Goal: Information Seeking & Learning: Get advice/opinions

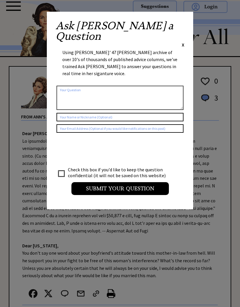
click at [181, 27] on div "Ask Ann a Question X" at bounding box center [120, 33] width 129 height 27
click at [182, 42] on span "X" at bounding box center [183, 45] width 3 height 6
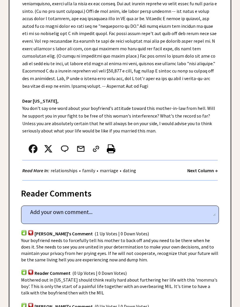
scroll to position [145, 0]
click at [137, 170] on link "dating" at bounding box center [129, 170] width 16 height 6
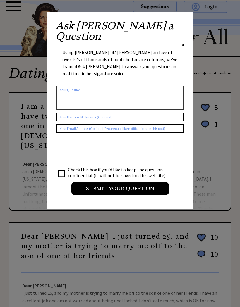
click at [182, 42] on span "X" at bounding box center [183, 45] width 3 height 6
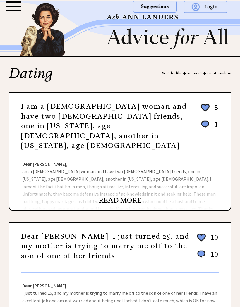
click at [121, 196] on link "READ MORE" at bounding box center [120, 200] width 43 height 9
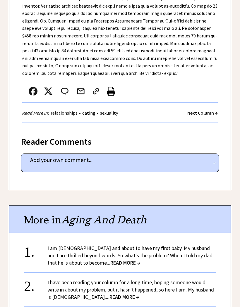
scroll to position [298, 0]
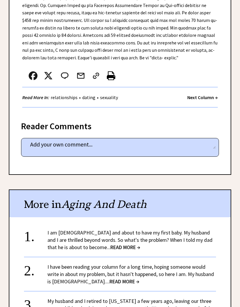
click at [113, 244] on span "READ MORE →" at bounding box center [125, 247] width 30 height 7
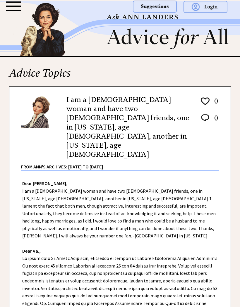
scroll to position [323, 0]
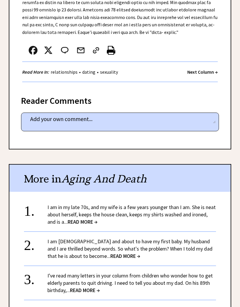
click at [174, 272] on link "I've read many letters in your column from children who wonder how to get elder…" at bounding box center [129, 282] width 165 height 21
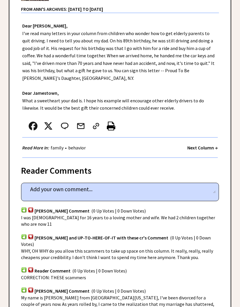
scroll to position [127, 0]
click at [182, 216] on span "I was [DEMOGRAPHIC_DATA] for 16 years to a loving mother and wife. We had 2 chi…" at bounding box center [118, 221] width 194 height 12
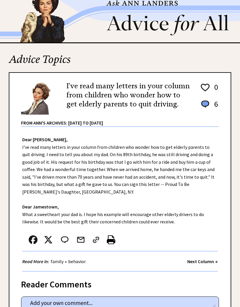
scroll to position [0, 0]
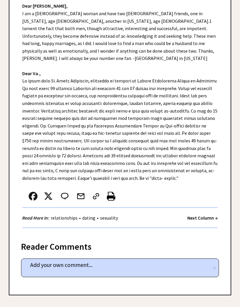
scroll to position [177, 0]
click at [205, 215] on strong "Next Column →" at bounding box center [202, 218] width 30 height 6
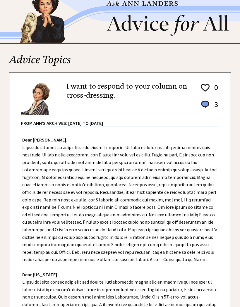
scroll to position [13, 0]
click at [200, 206] on div "Dear [PERSON_NAME], Dear [US_STATE], Read More In: gender • sexuality • marriag…" at bounding box center [119, 300] width 221 height 347
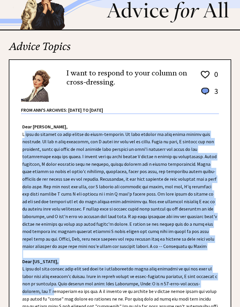
scroll to position [30, 0]
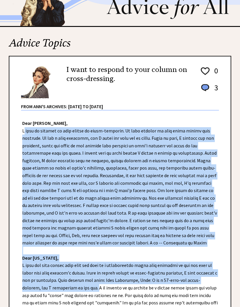
click at [156, 95] on div "I want to respond to your column on cross-dressing. 0 3 0 3 From Ann's Archives…" at bounding box center [120, 86] width 198 height 50
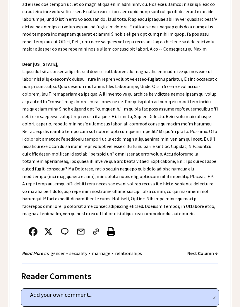
scroll to position [224, 0]
click at [217, 250] on strong "Next Column →" at bounding box center [202, 253] width 30 height 6
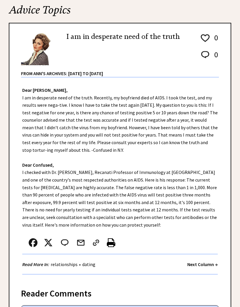
scroll to position [63, 0]
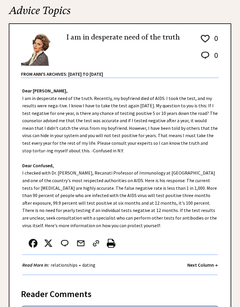
click at [217, 262] on strong "Next Column →" at bounding box center [202, 265] width 30 height 6
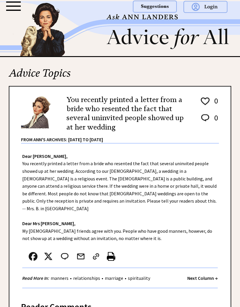
click at [88, 275] on link "relationships" at bounding box center [87, 278] width 30 height 6
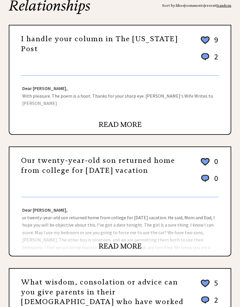
scroll to position [68, 0]
click at [117, 247] on link "READ MORE" at bounding box center [120, 246] width 43 height 9
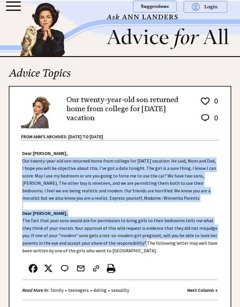
click at [159, 135] on div "From Ann's Archives: [DATE] to [DATE]" at bounding box center [120, 134] width 198 height 11
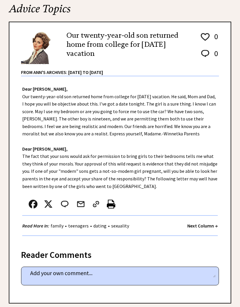
scroll to position [64, 0]
click at [128, 225] on link "sexuality" at bounding box center [120, 226] width 21 height 6
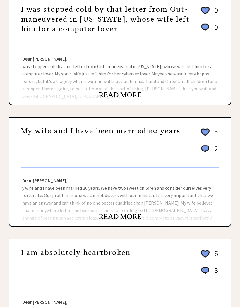
scroll to position [219, 0]
click at [125, 217] on link "READ MORE" at bounding box center [120, 216] width 43 height 9
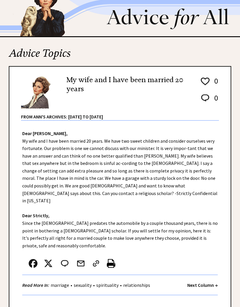
scroll to position [37, 0]
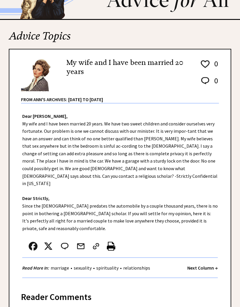
click at [208, 265] on strong "Next Column →" at bounding box center [202, 268] width 30 height 6
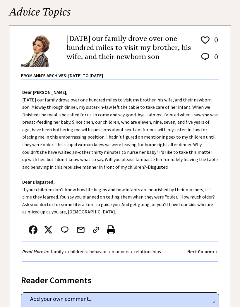
scroll to position [72, 0]
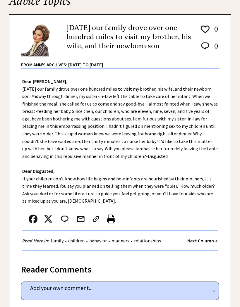
click at [206, 242] on strong "Next Column →" at bounding box center [202, 241] width 30 height 6
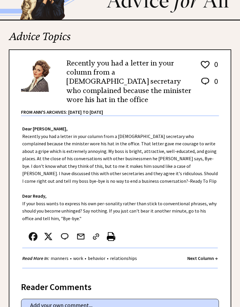
scroll to position [37, 0]
click at [208, 255] on strong "Next Column →" at bounding box center [202, 258] width 30 height 6
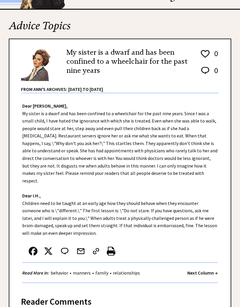
scroll to position [47, 0]
click at [205, 270] on strong "Next Column →" at bounding box center [202, 273] width 30 height 6
click at [206, 270] on strong "Next Column →" at bounding box center [202, 273] width 30 height 6
click at [210, 270] on strong "Next Column →" at bounding box center [202, 273] width 30 height 6
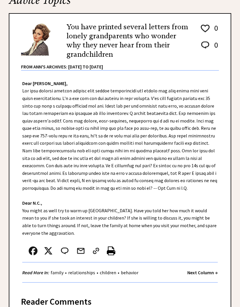
scroll to position [73, 0]
click at [207, 270] on strong "Next Column →" at bounding box center [202, 273] width 30 height 6
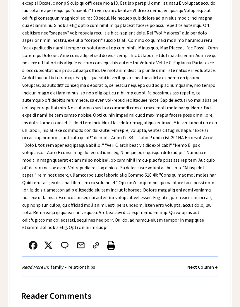
scroll to position [441, 0]
click at [185, 257] on div "Read More In: family • relationships Next Column →" at bounding box center [119, 267] width 195 height 20
click at [202, 264] on strong "Next Column →" at bounding box center [202, 267] width 30 height 6
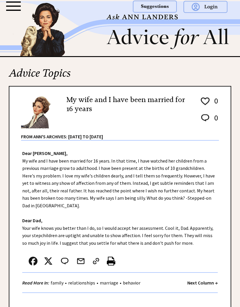
click at [206, 280] on strong "Next Column →" at bounding box center [202, 283] width 30 height 6
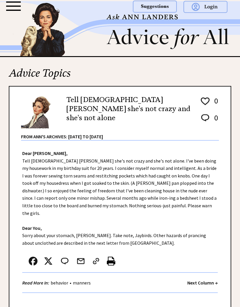
click at [213, 280] on strong "Next Column →" at bounding box center [202, 283] width 30 height 6
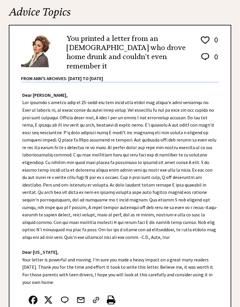
scroll to position [61, 0]
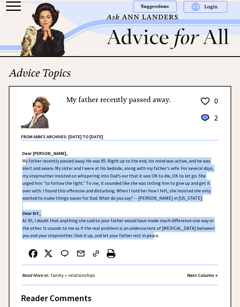
click at [204, 268] on div "Read More In: family • relationships Next Column →" at bounding box center [119, 275] width 195 height 20
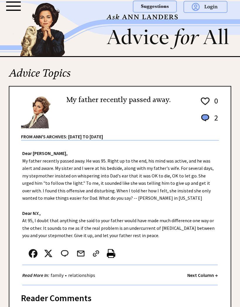
click at [203, 276] on strong "Next Column →" at bounding box center [202, 275] width 30 height 6
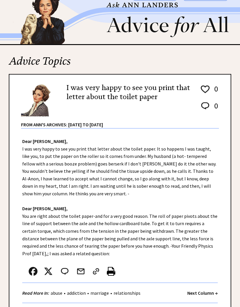
scroll to position [12, 0]
click at [211, 292] on strong "Next Column →" at bounding box center [202, 293] width 30 height 6
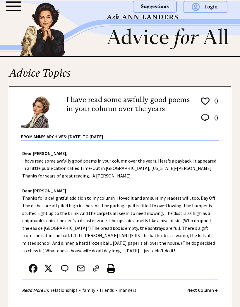
click at [207, 288] on strong "Next Column →" at bounding box center [202, 290] width 30 height 6
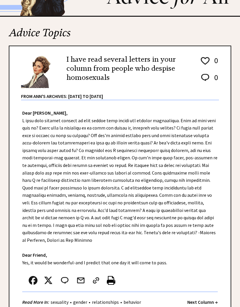
scroll to position [40, 0]
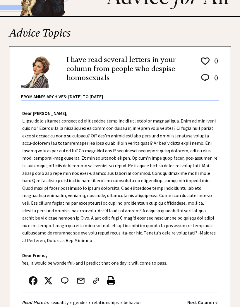
click at [207, 300] on strong "Next Column →" at bounding box center [202, 303] width 30 height 6
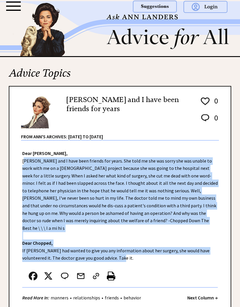
click at [117, 295] on link "friends" at bounding box center [111, 298] width 17 height 6
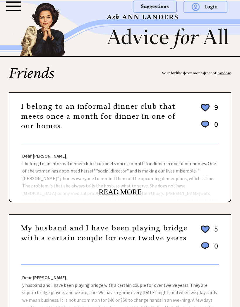
click at [67, 176] on div "Dear Ann Landers, I belong to an informal dinner club that meets once a month f…" at bounding box center [119, 172] width 221 height 58
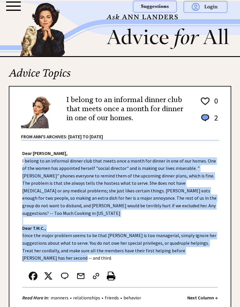
click at [60, 295] on link "manners" at bounding box center [59, 298] width 21 height 6
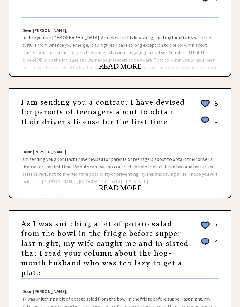
scroll to position [405, 0]
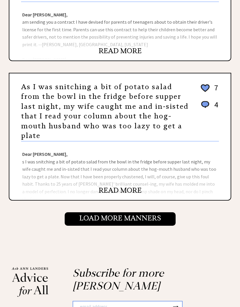
click at [79, 218] on input "Load More Manners" at bounding box center [120, 219] width 111 height 13
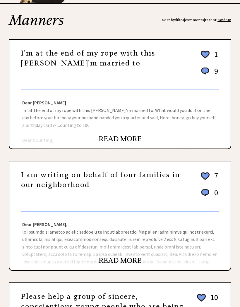
scroll to position [53, 0]
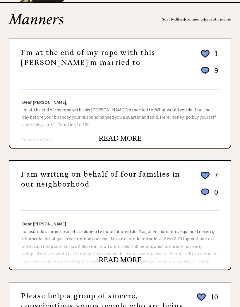
click at [112, 261] on link "READ MORE" at bounding box center [120, 260] width 43 height 9
click at [113, 256] on link "READ MORE" at bounding box center [120, 260] width 43 height 9
click at [103, 256] on link "READ MORE" at bounding box center [120, 260] width 43 height 9
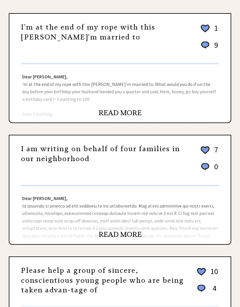
click at [56, 210] on div "Dear Ann Landers, Dear Frazzled, Make friends with the kids. Serve them treats …" at bounding box center [119, 215] width 221 height 58
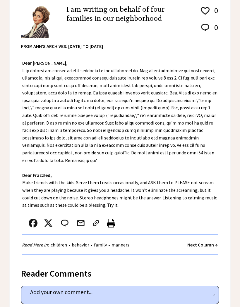
scroll to position [95, 0]
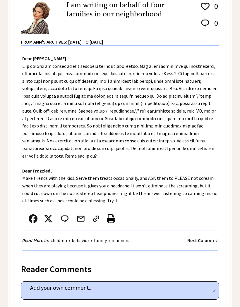
click at [208, 237] on strong "Next Column →" at bounding box center [202, 240] width 30 height 6
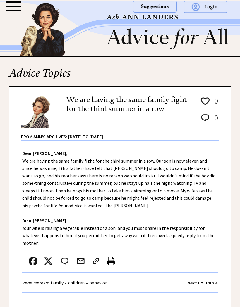
click at [79, 281] on link "children" at bounding box center [76, 283] width 19 height 6
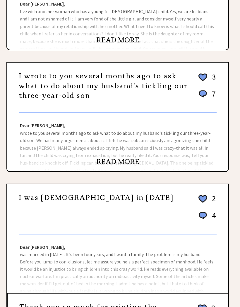
scroll to position [152, 3]
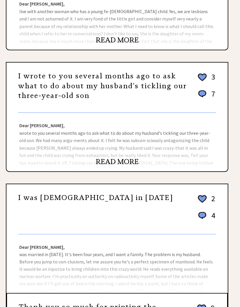
click at [51, 272] on link "Dear [PERSON_NAME], was married in [DATE]. It's been four years, and I want a f…" at bounding box center [117, 291] width 194 height 94
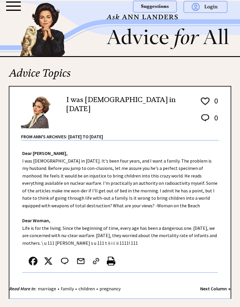
click at [99, 111] on div "I was [DEMOGRAPHIC_DATA] in [DATE] 0 0 0 0 From Ann's Archives: [DATE] to [DATE]" at bounding box center [120, 116] width 198 height 50
